Goal: Task Accomplishment & Management: Manage account settings

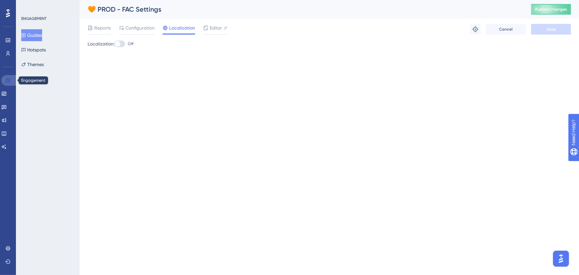
click at [6, 83] on link at bounding box center [9, 80] width 16 height 11
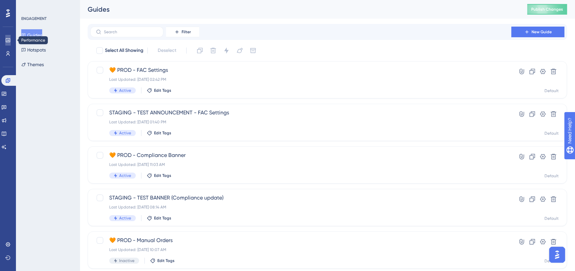
click at [8, 41] on icon at bounding box center [8, 40] width 4 height 4
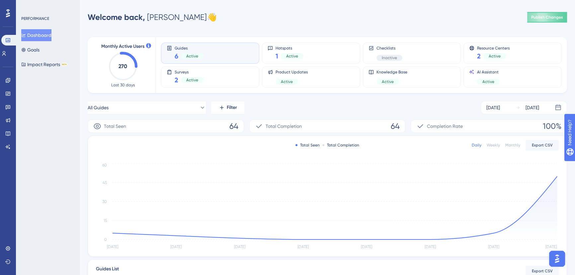
click at [202, 50] on div "Guides 6 Active" at bounding box center [189, 52] width 29 height 15
click at [196, 55] on span "Active" at bounding box center [192, 55] width 12 height 5
click at [536, 16] on button "Publish Changes" at bounding box center [547, 17] width 40 height 11
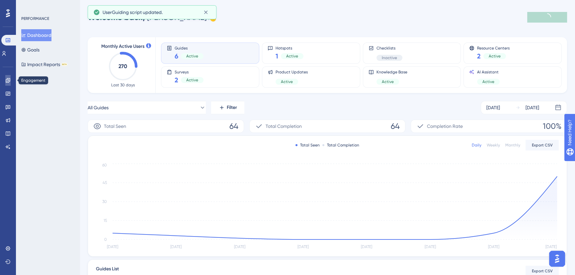
click at [9, 83] on link at bounding box center [7, 80] width 5 height 11
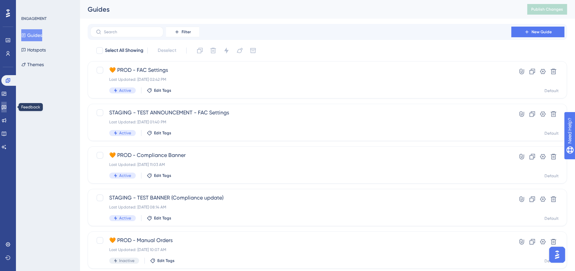
click at [6, 108] on icon at bounding box center [4, 107] width 5 height 4
